Goal: Check status: Check status

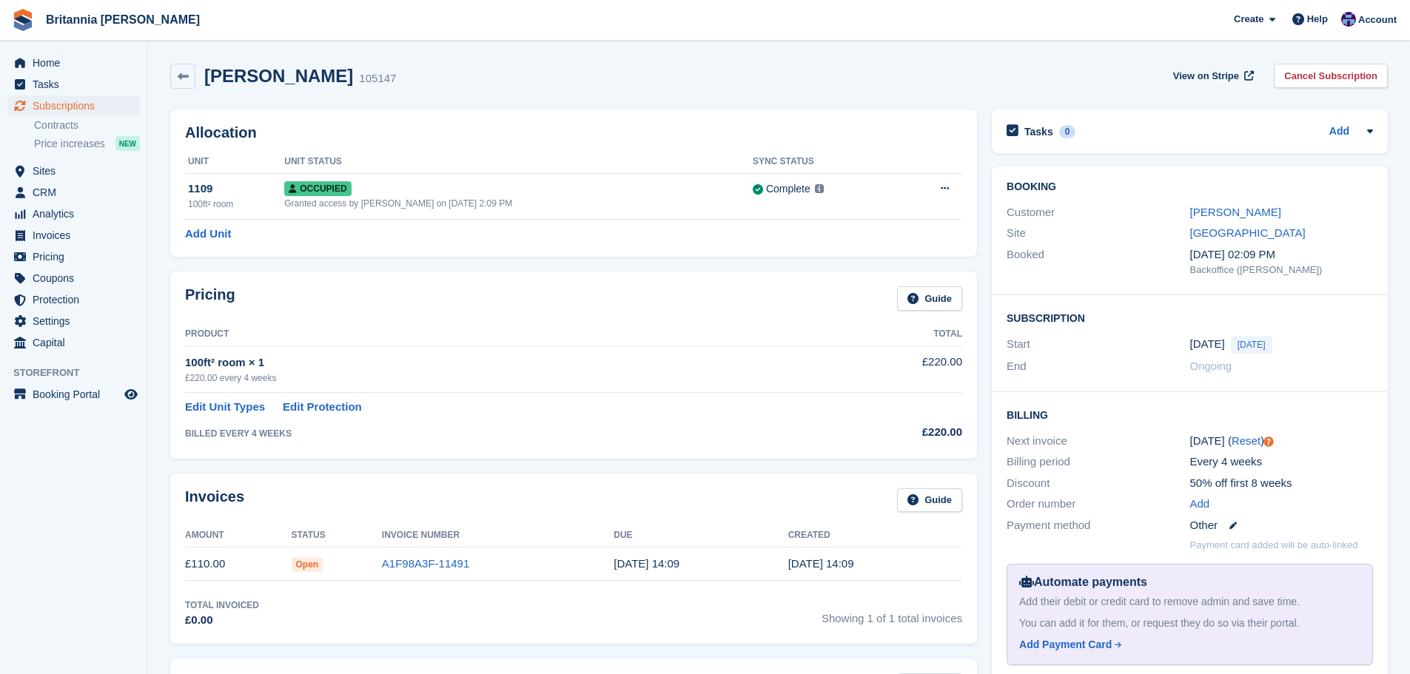
click at [93, 118] on link "Contracts" at bounding box center [87, 125] width 106 height 14
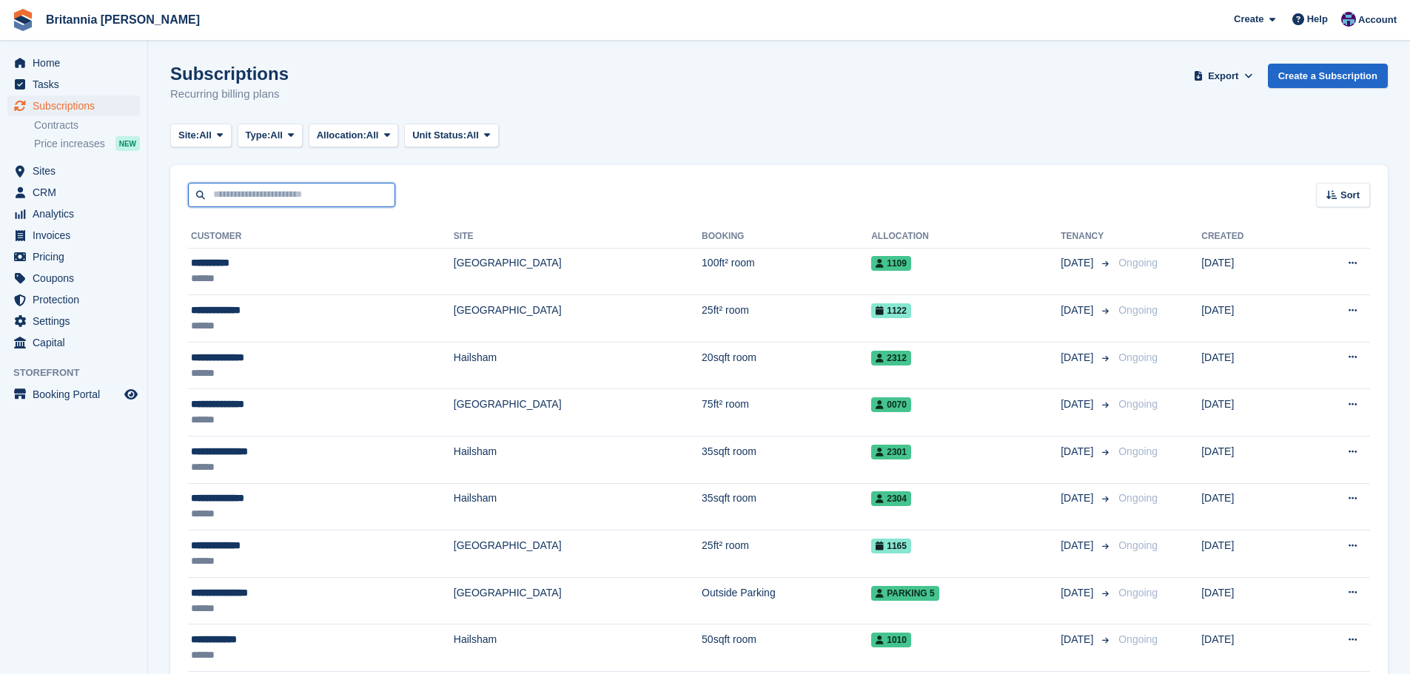
click at [257, 191] on input "text" at bounding box center [291, 195] width 207 height 24
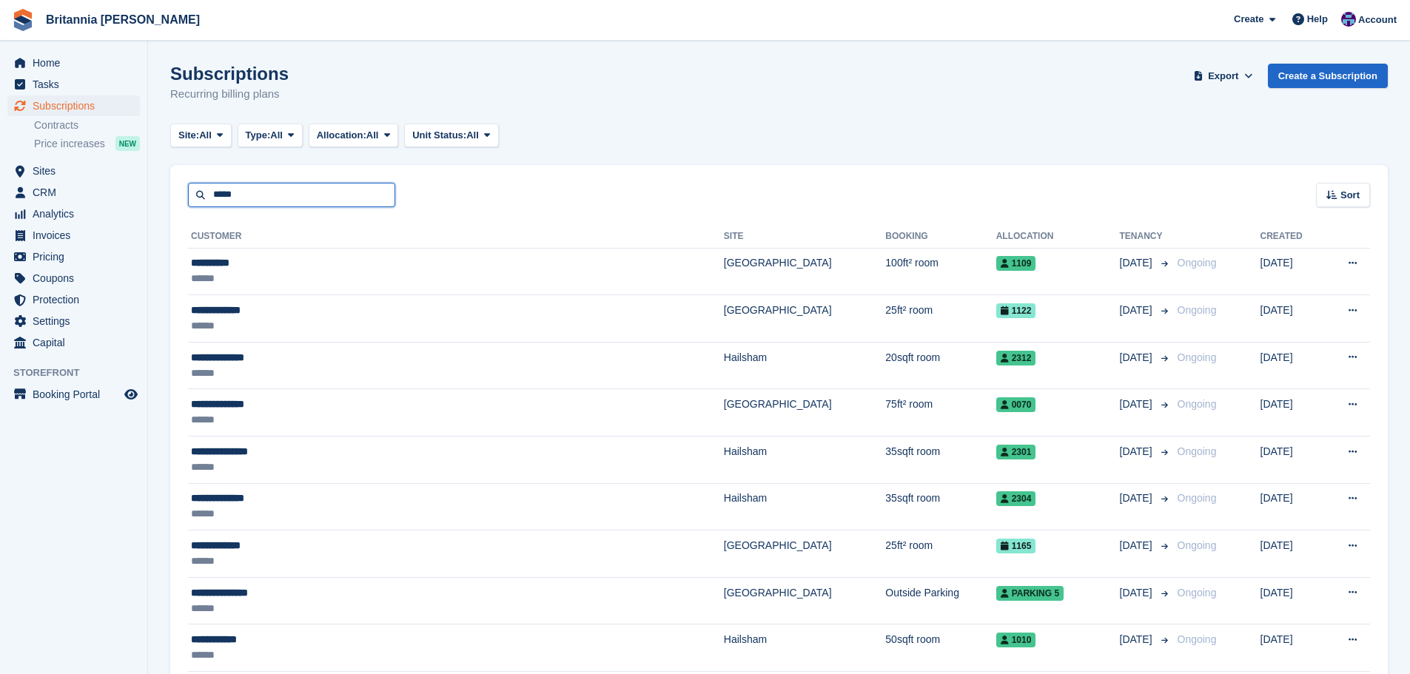
type input "*****"
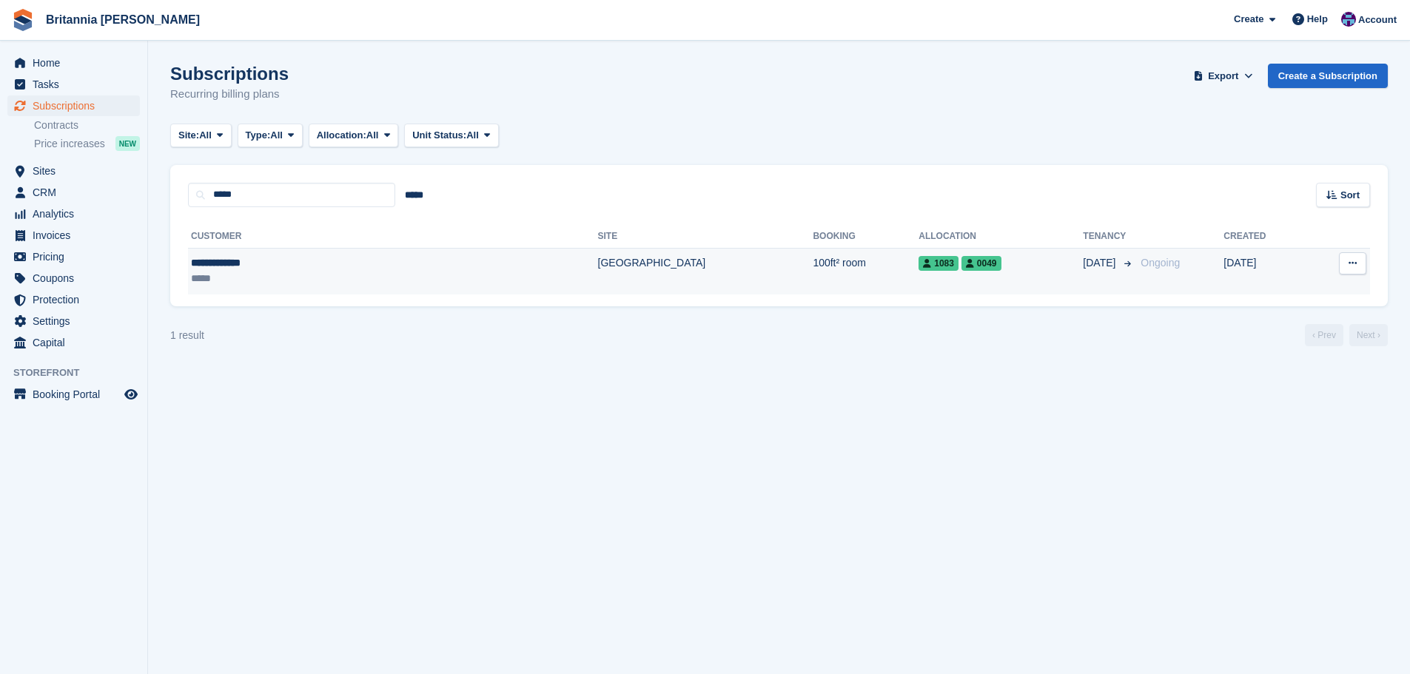
click at [813, 286] on td "100ft² room" at bounding box center [866, 271] width 106 height 47
